Goal: Information Seeking & Learning: Learn about a topic

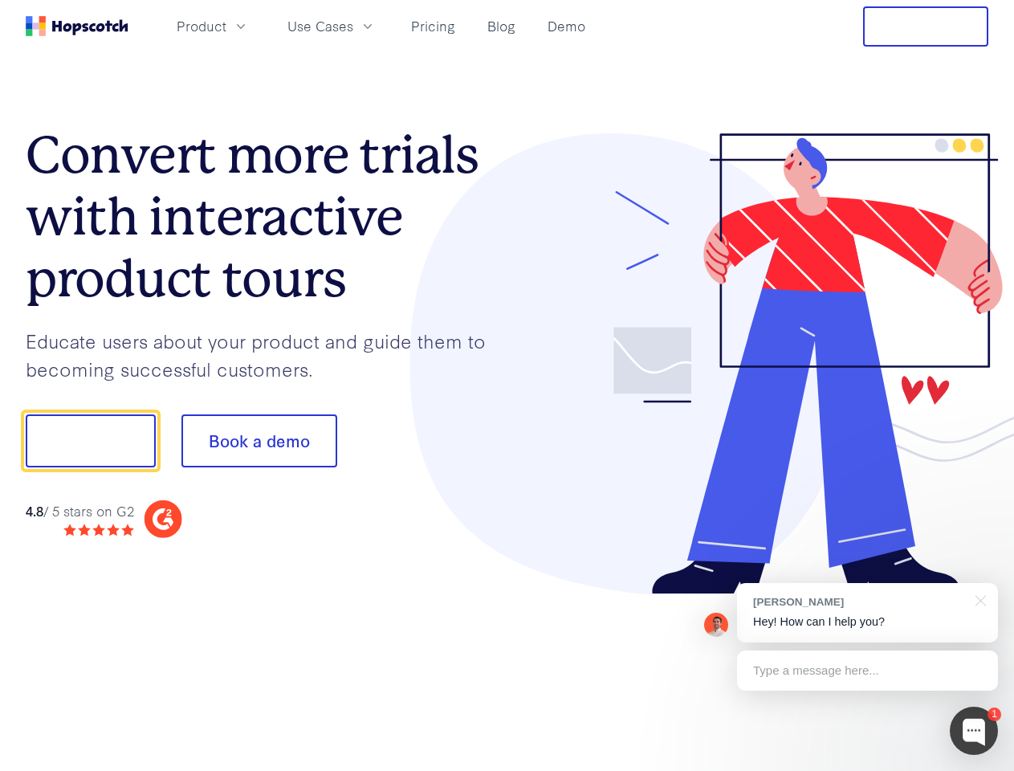
click at [507, 385] on div at bounding box center [748, 364] width 482 height 462
click at [226, 26] on span "Product" at bounding box center [202, 26] width 50 height 20
click at [353, 26] on span "Use Cases" at bounding box center [320, 26] width 66 height 20
click at [926, 26] on button "Free Trial" at bounding box center [925, 26] width 125 height 40
click at [90, 441] on button "Show me!" at bounding box center [91, 440] width 130 height 53
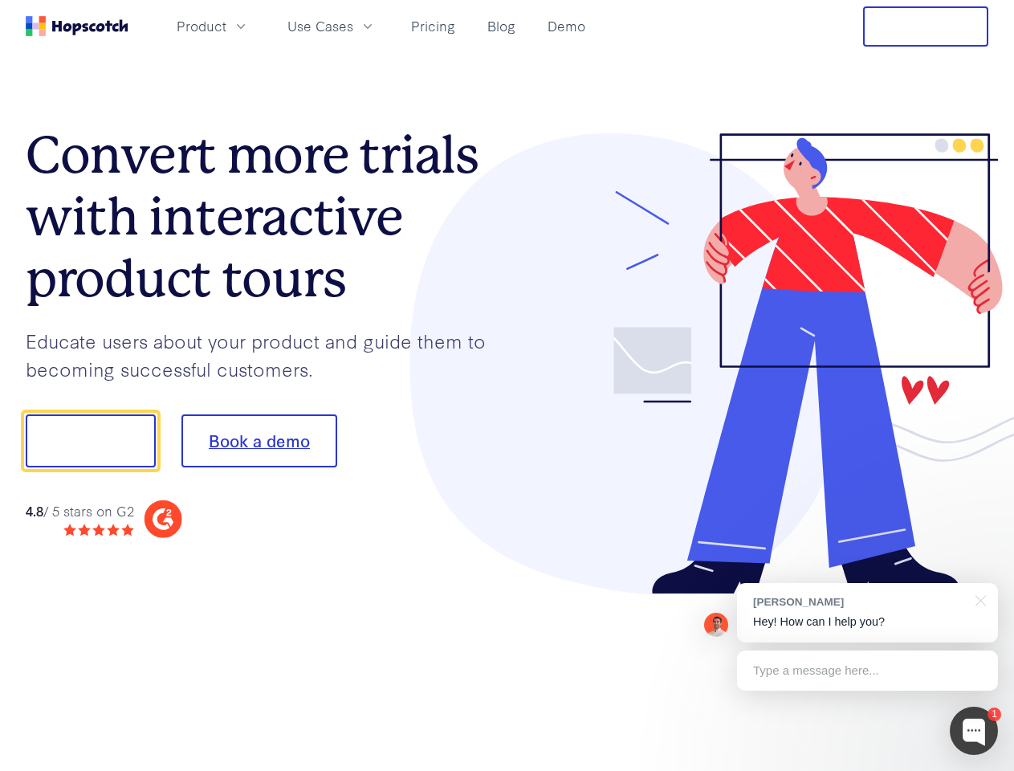
click at [259, 441] on button "Book a demo" at bounding box center [259, 440] width 156 height 53
click at [974, 731] on div at bounding box center [974, 731] width 48 height 48
click at [867, 613] on div "[PERSON_NAME] Hey! How can I help you?" at bounding box center [867, 612] width 261 height 59
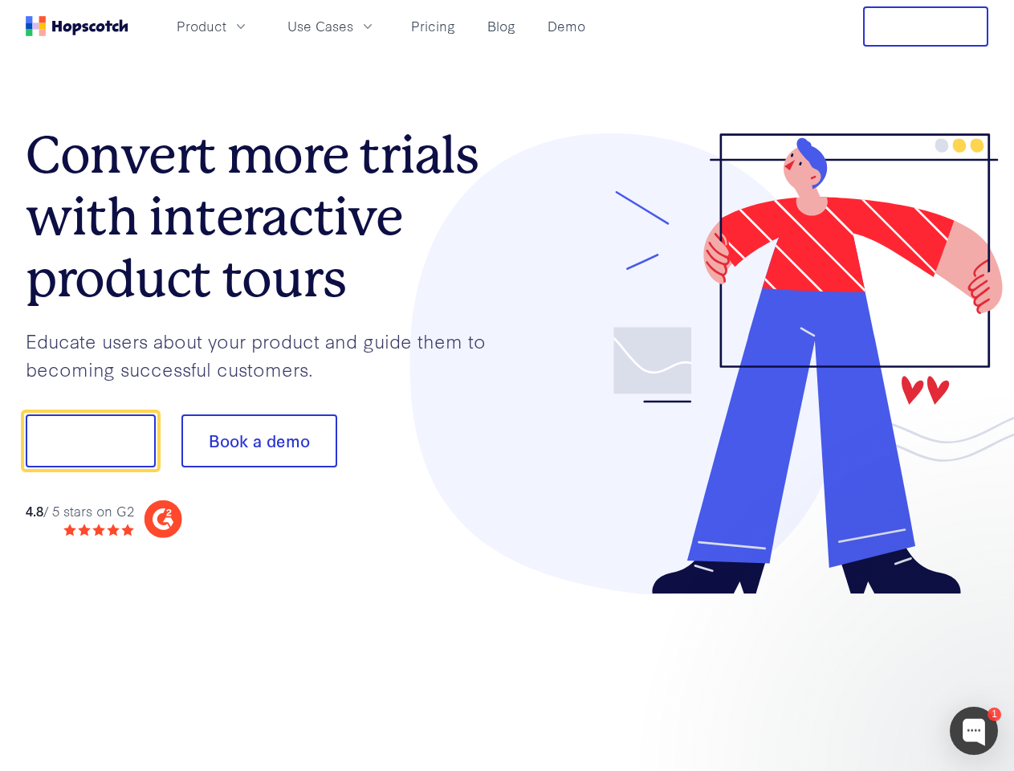
click at [978, 599] on div at bounding box center [847, 439] width 301 height 536
click at [867, 671] on div at bounding box center [847, 546] width 301 height 320
